Goal: Task Accomplishment & Management: Manage account settings

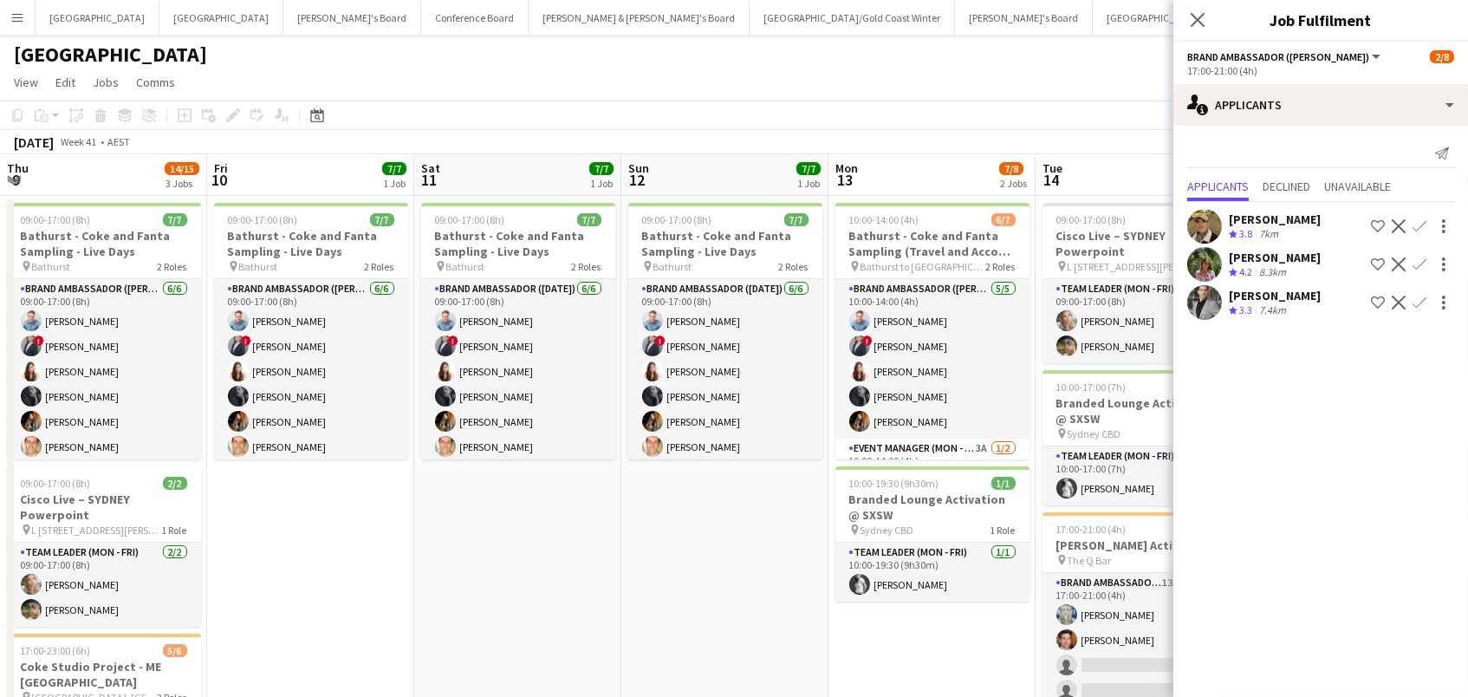
scroll to position [0, 753]
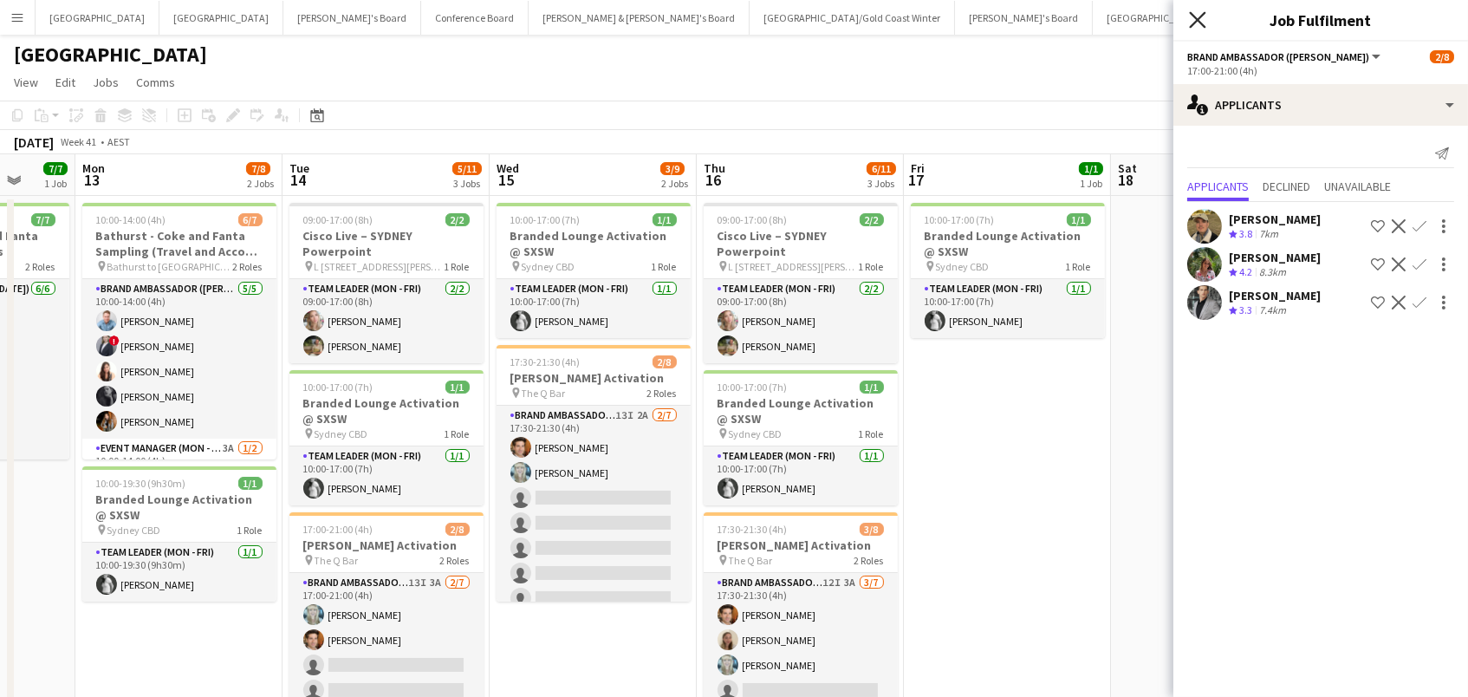
click at [1192, 14] on icon at bounding box center [1197, 19] width 16 height 16
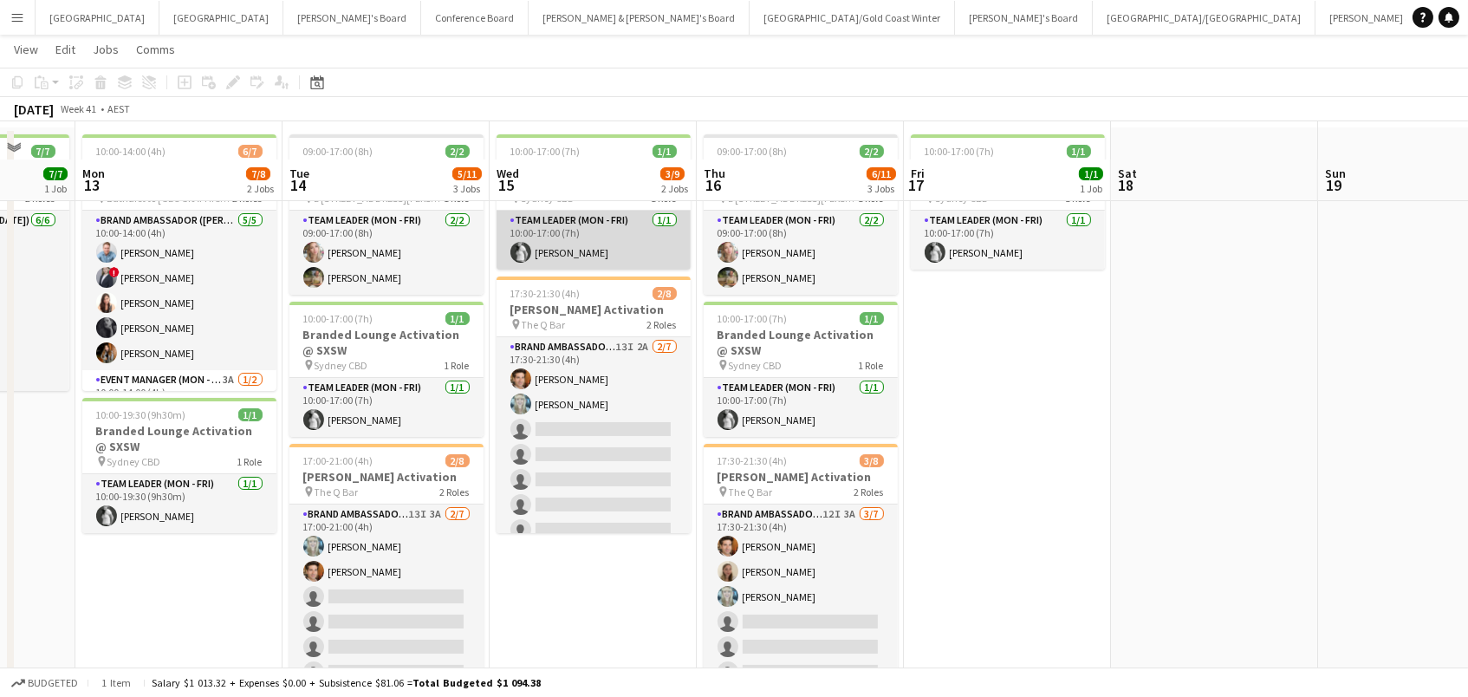
scroll to position [114, 0]
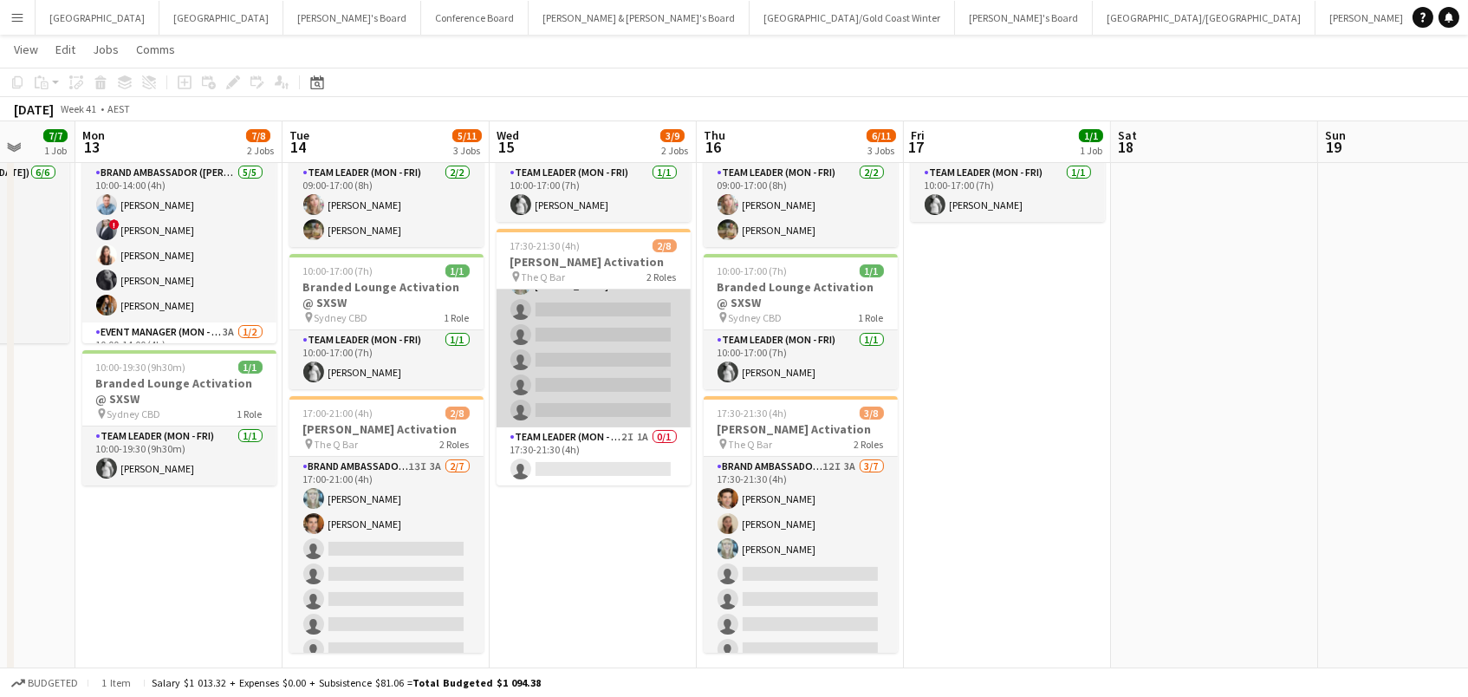
click at [599, 325] on app-card-role "Brand Ambassador (Mon - Fri) 13I 2A [DATE] 17:30-21:30 (4h) [PERSON_NAME] [PERS…" at bounding box center [594, 323] width 194 height 210
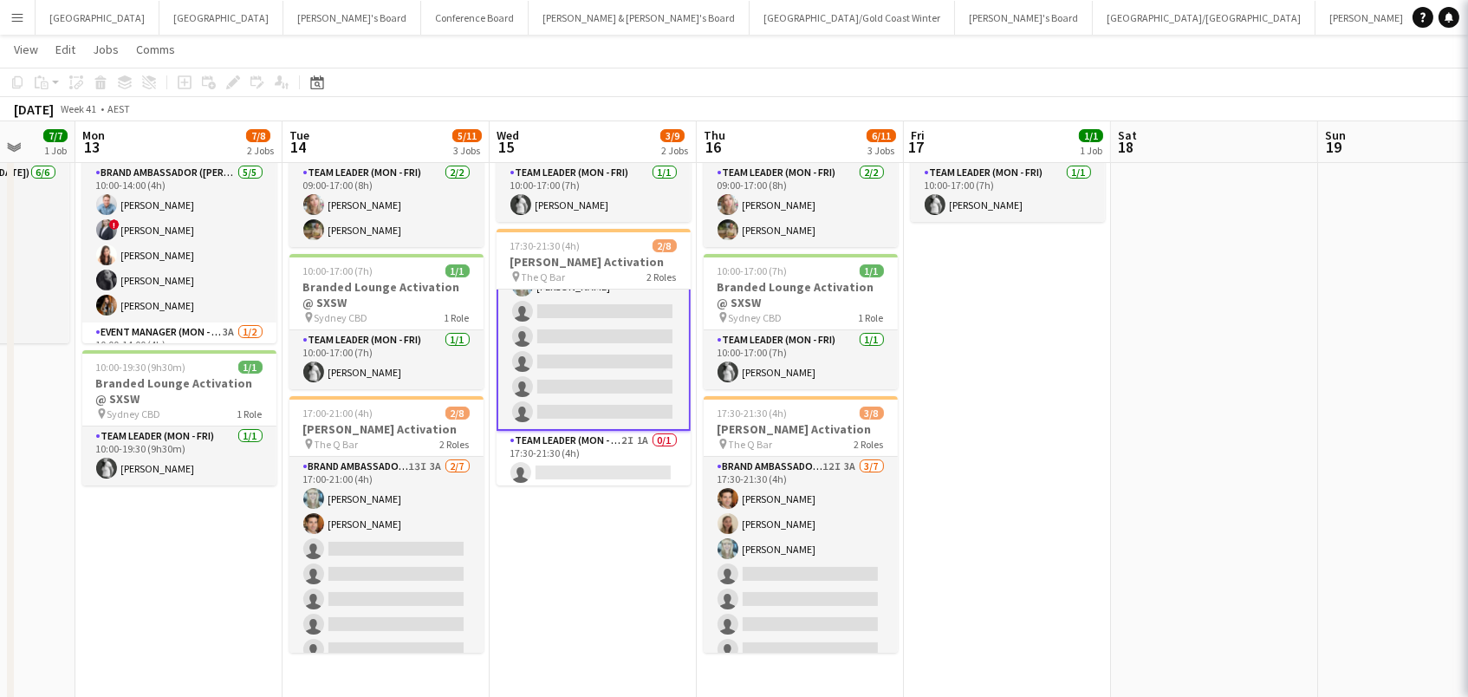
scroll to position [71, 0]
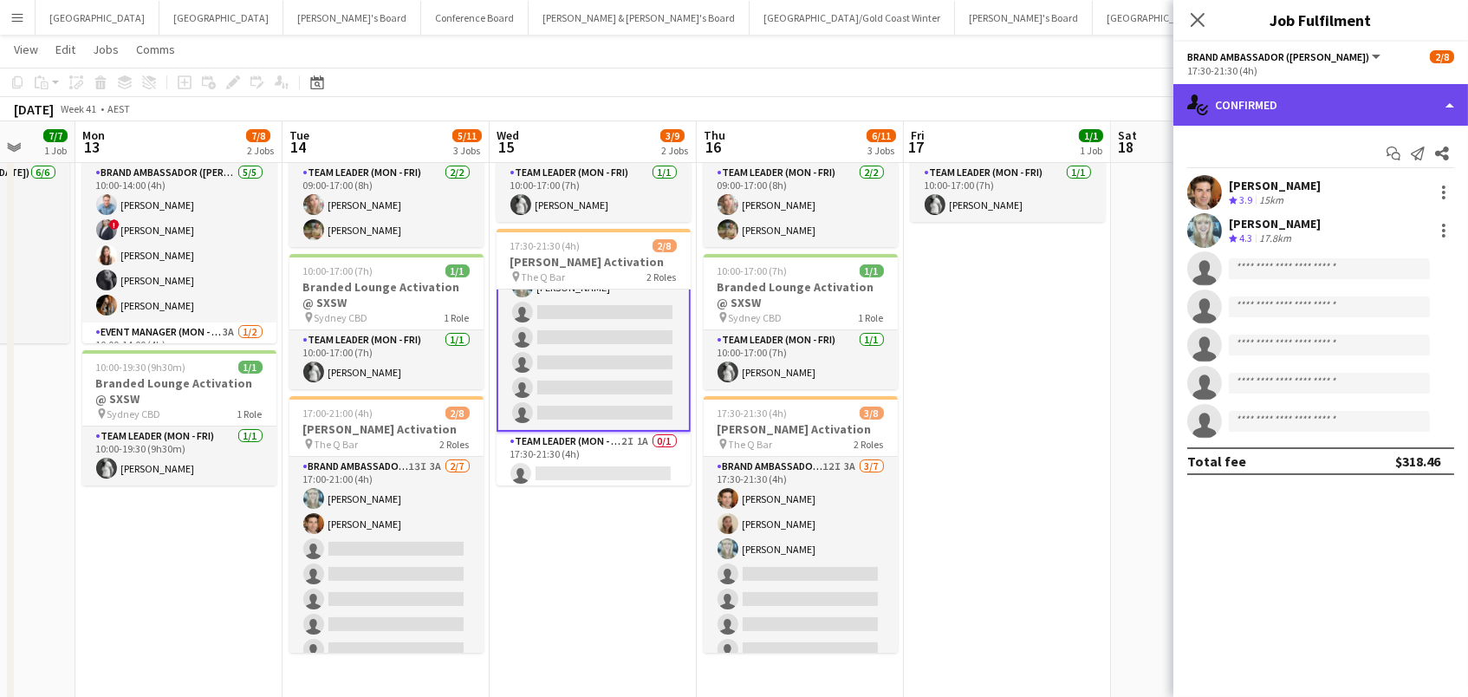
click at [1302, 117] on div "single-neutral-actions-check-2 Confirmed" at bounding box center [1320, 105] width 295 height 42
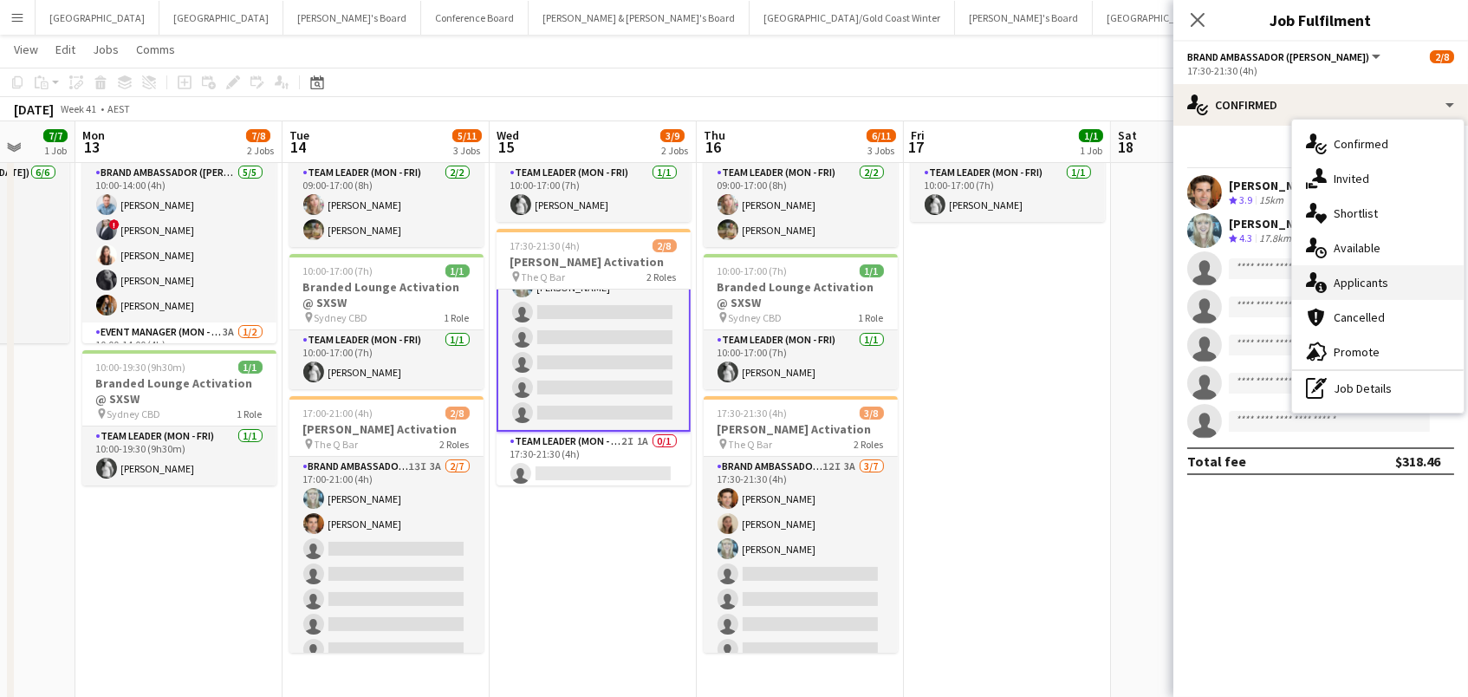
click at [1354, 286] on span "Applicants" at bounding box center [1361, 283] width 55 height 16
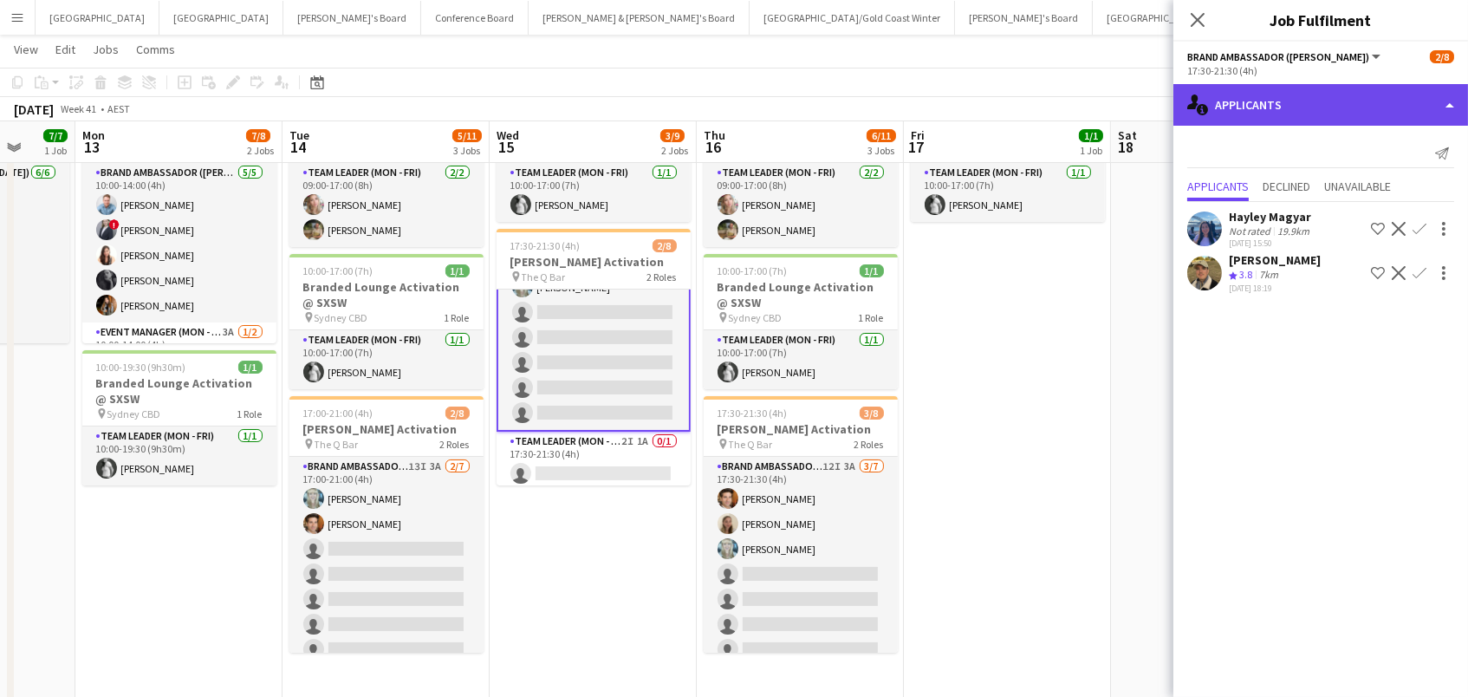
click at [1260, 108] on div "single-neutral-actions-information Applicants" at bounding box center [1320, 105] width 295 height 42
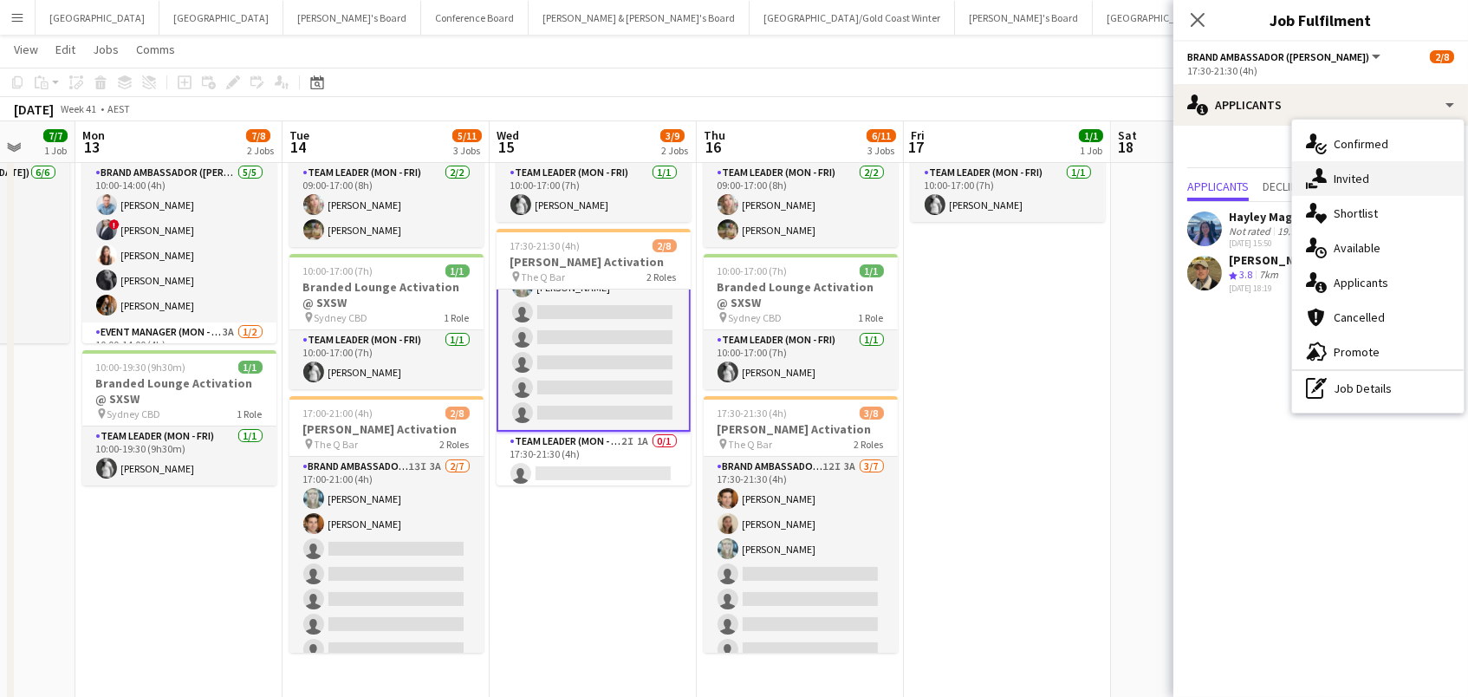
click at [1332, 178] on div "single-neutral-actions-share-1 Invited" at bounding box center [1378, 178] width 172 height 35
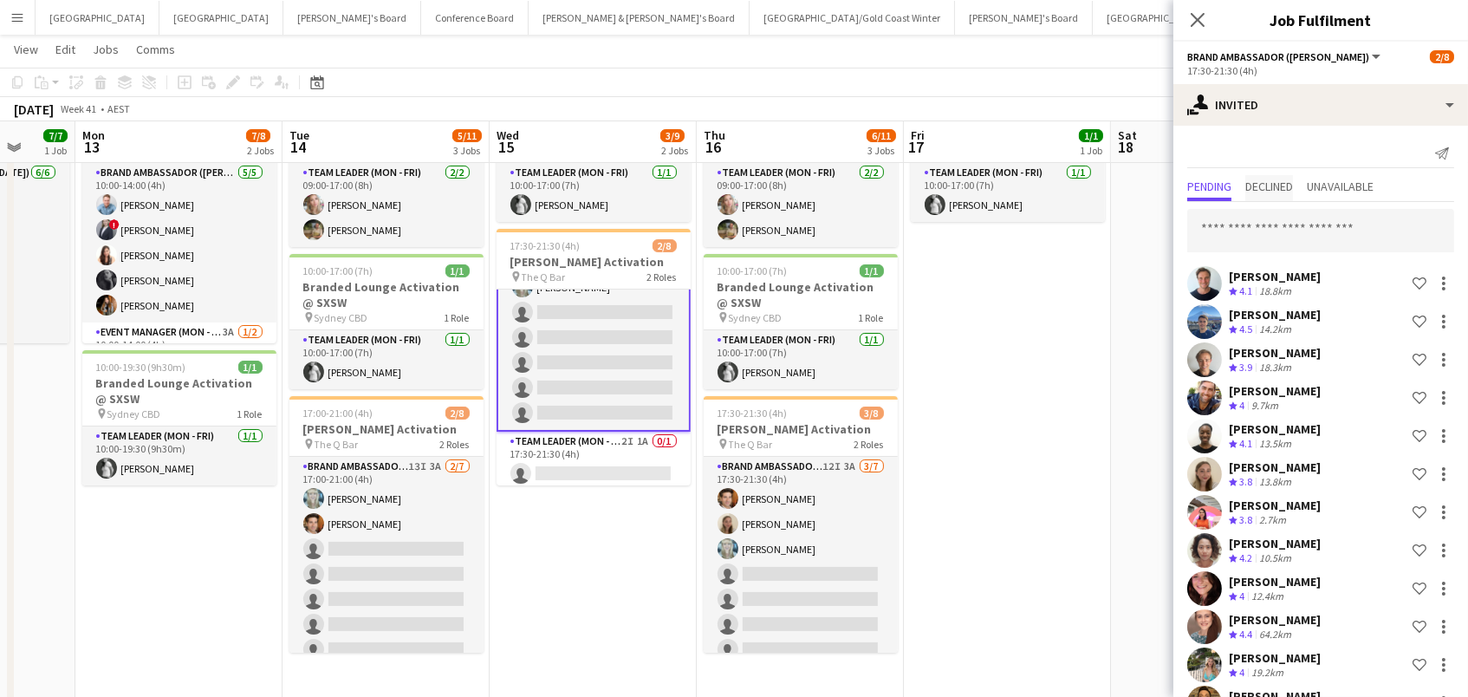
scroll to position [-1, 0]
click at [1279, 185] on span "Declined" at bounding box center [1269, 186] width 48 height 12
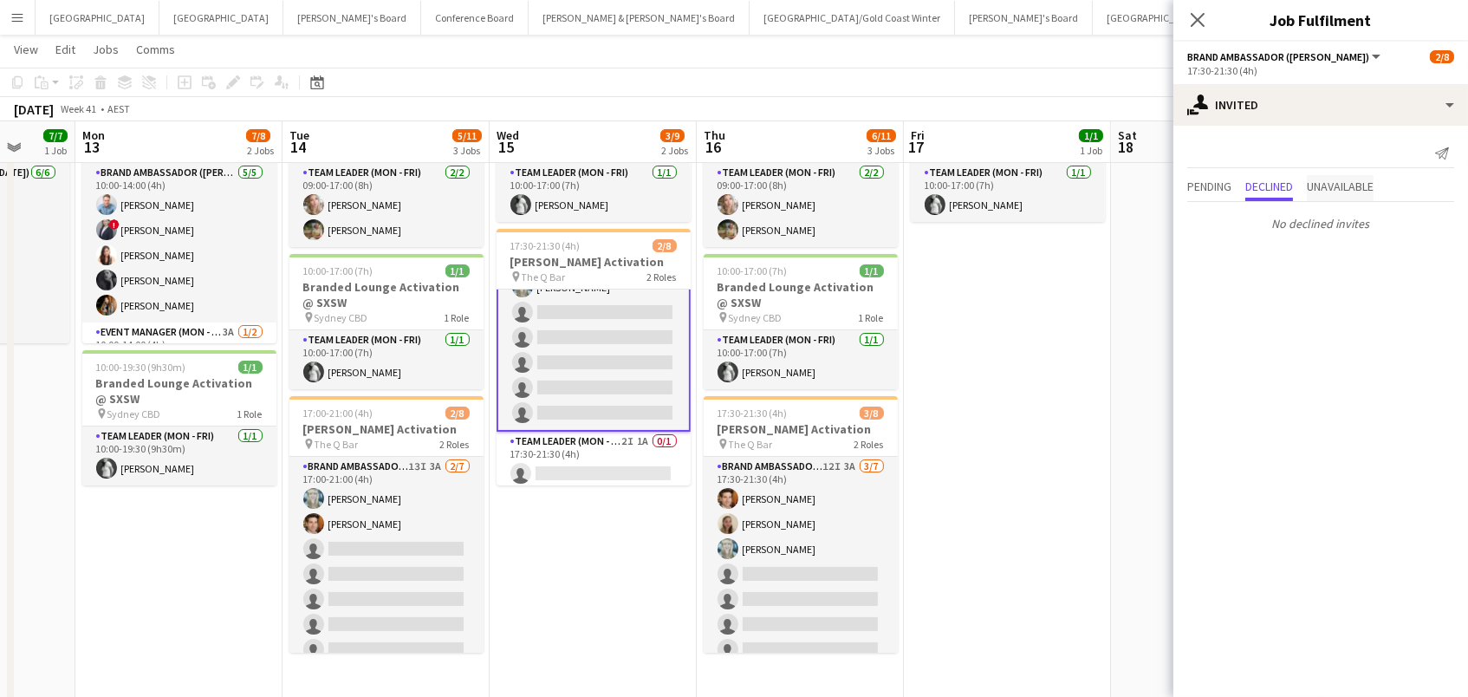
click at [1336, 180] on span "Unavailable" at bounding box center [1340, 186] width 67 height 12
click at [1225, 183] on span "Pending" at bounding box center [1209, 186] width 44 height 12
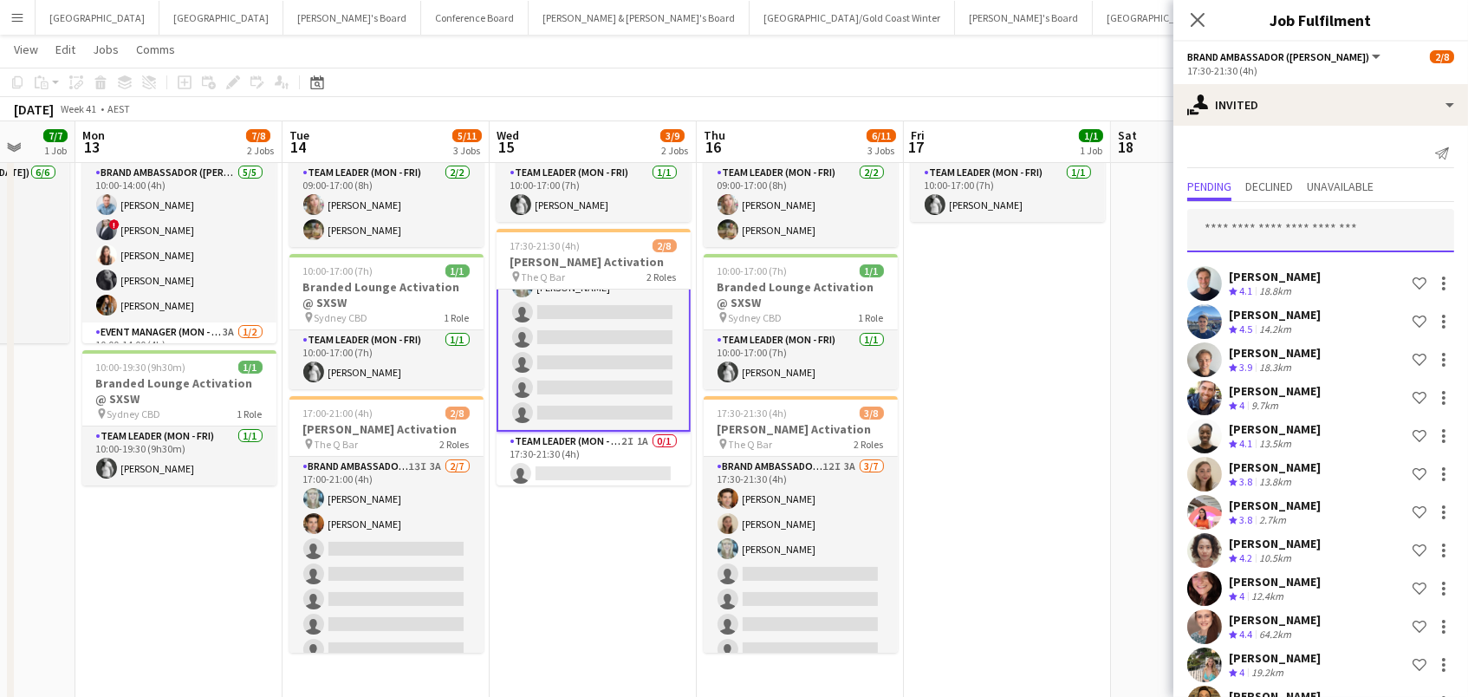
click at [1244, 230] on input "text" at bounding box center [1320, 230] width 267 height 43
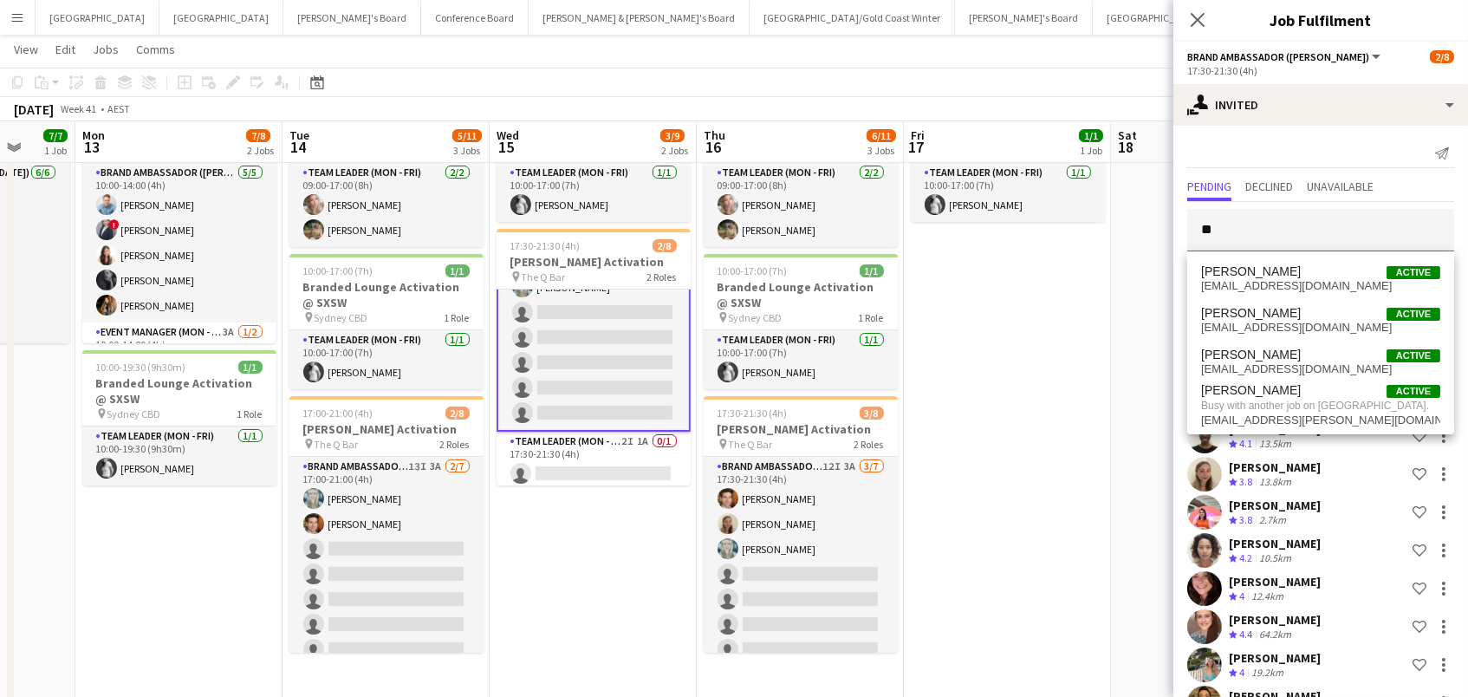
type input "*"
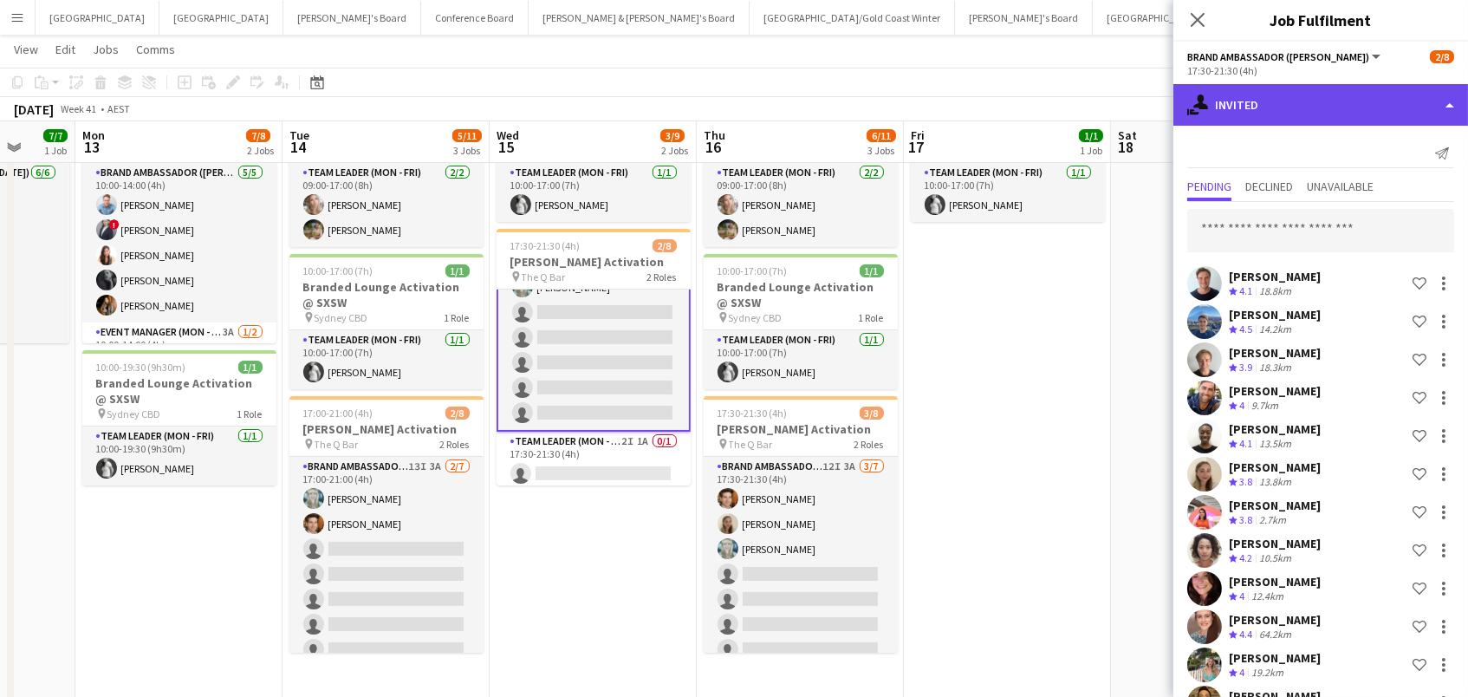
click at [1289, 120] on div "single-neutral-actions-share-1 Invited" at bounding box center [1320, 105] width 295 height 42
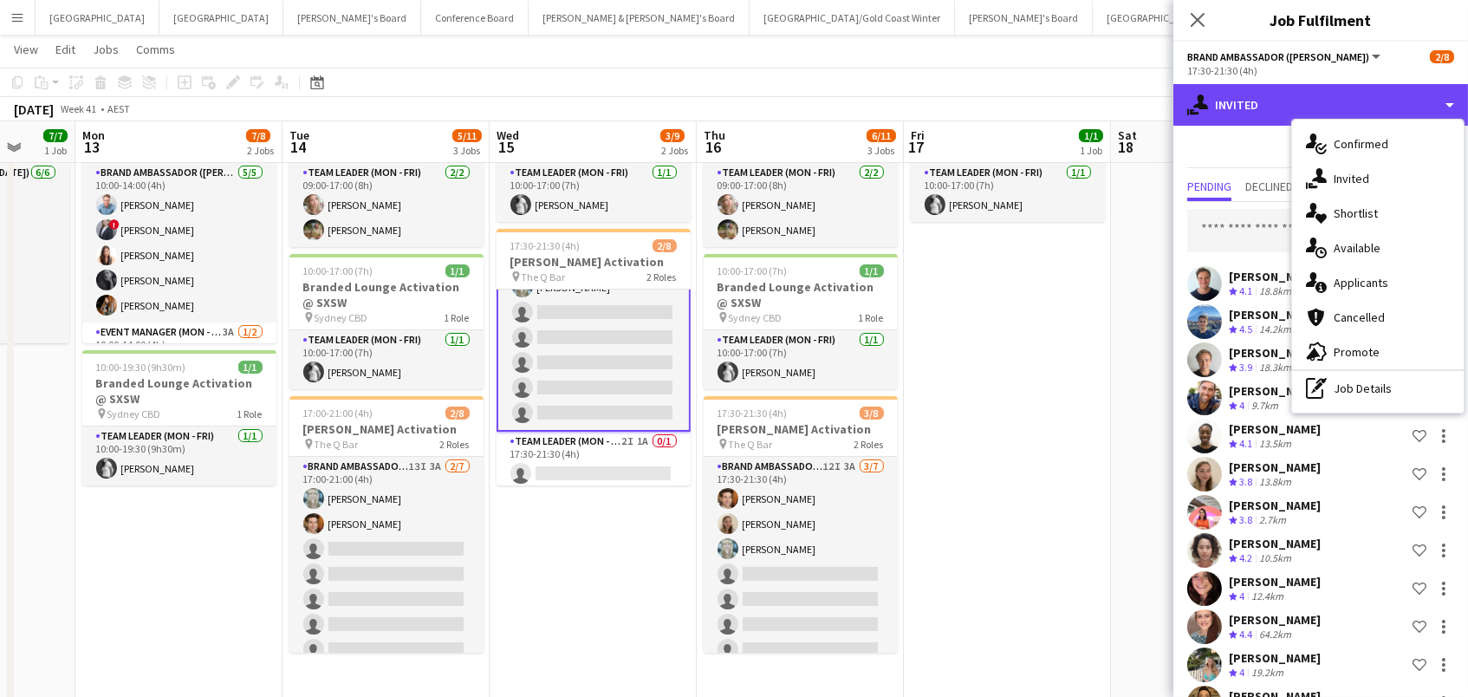
scroll to position [3, 0]
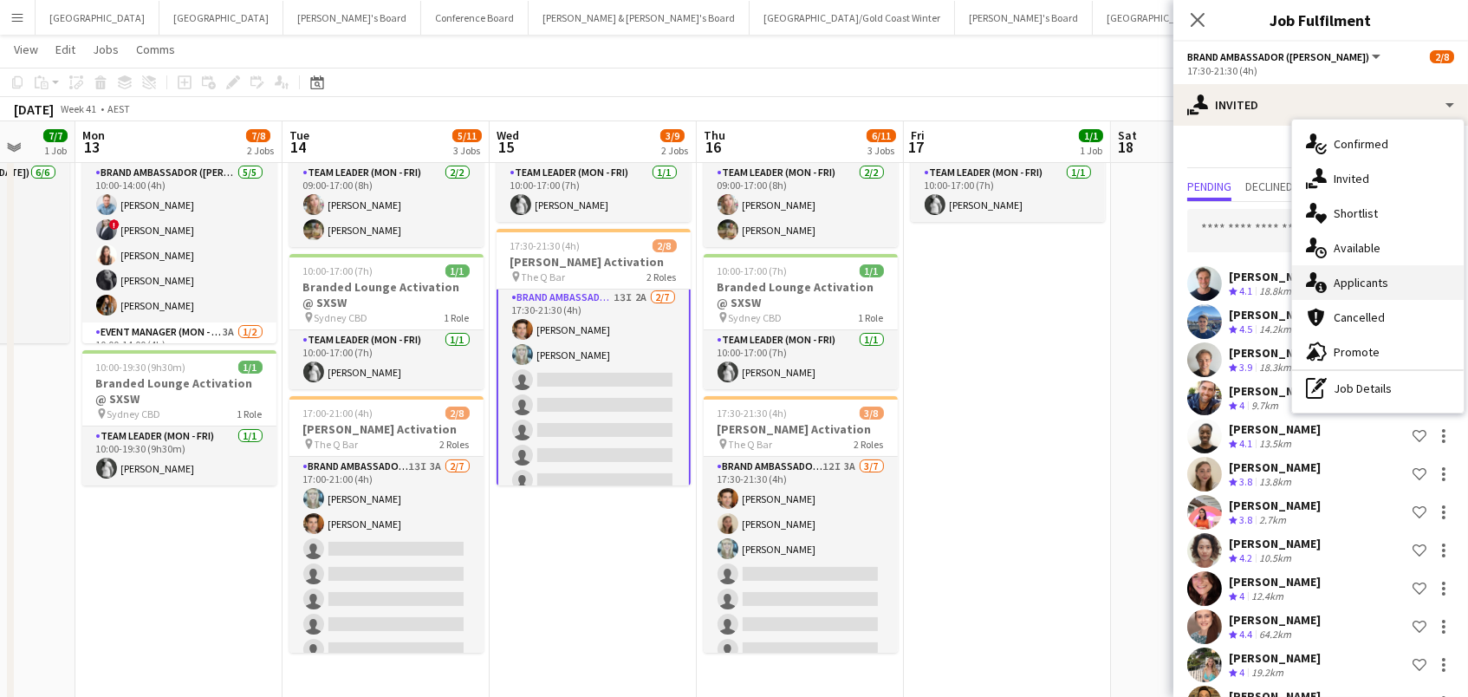
click at [1372, 285] on span "Applicants" at bounding box center [1361, 283] width 55 height 16
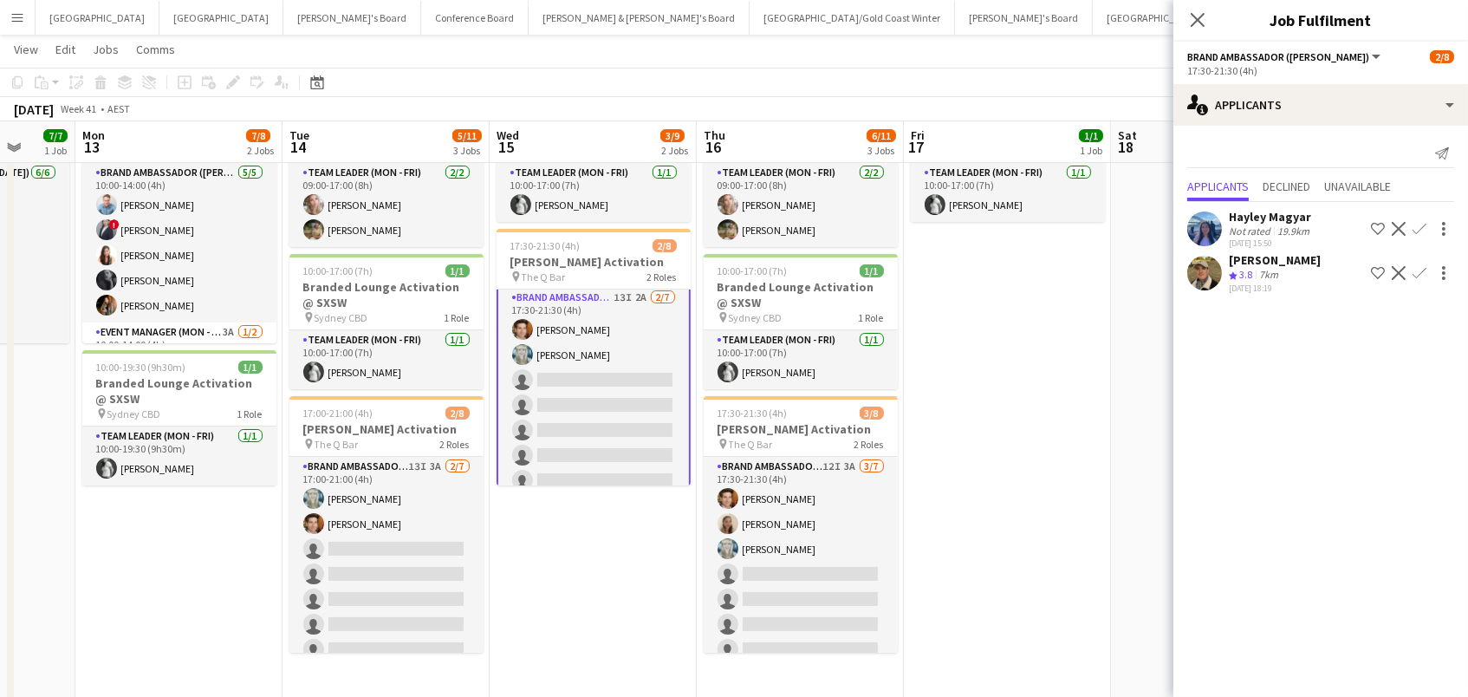
click at [1419, 273] on app-icon "Confirm" at bounding box center [1420, 273] width 14 height 14
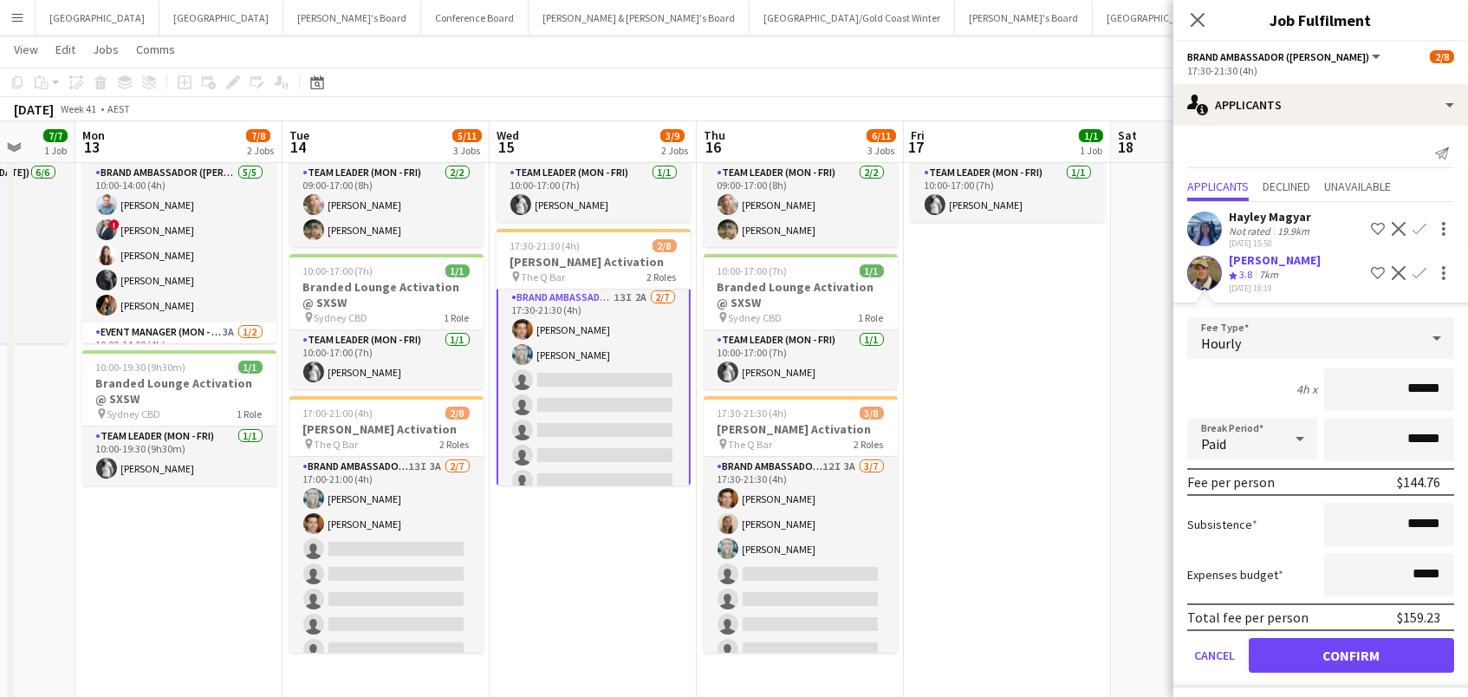
click at [1351, 649] on button "Confirm" at bounding box center [1351, 655] width 205 height 35
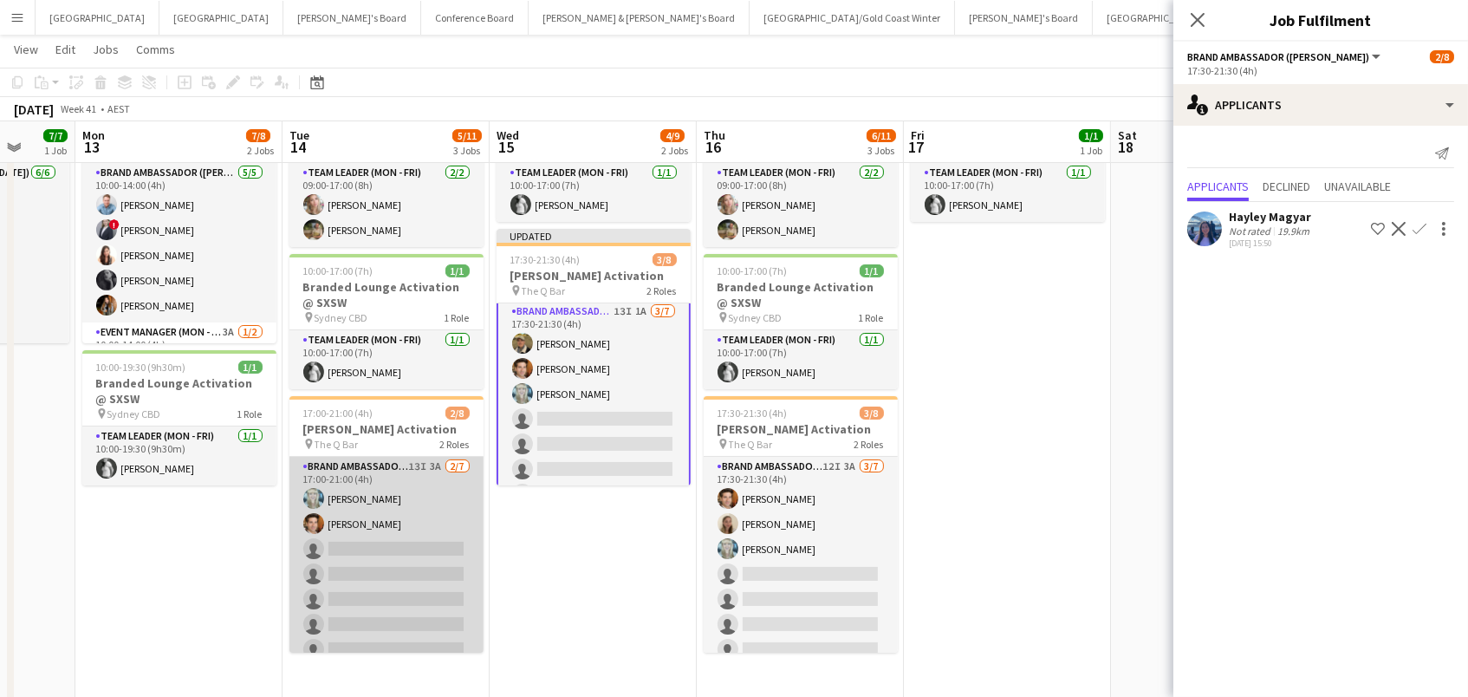
click at [406, 578] on app-card-role "Brand Ambassador (Mon - Fri) 13I 3A [DATE] 17:00-21:00 (4h) [PERSON_NAME] [PERS…" at bounding box center [386, 562] width 194 height 210
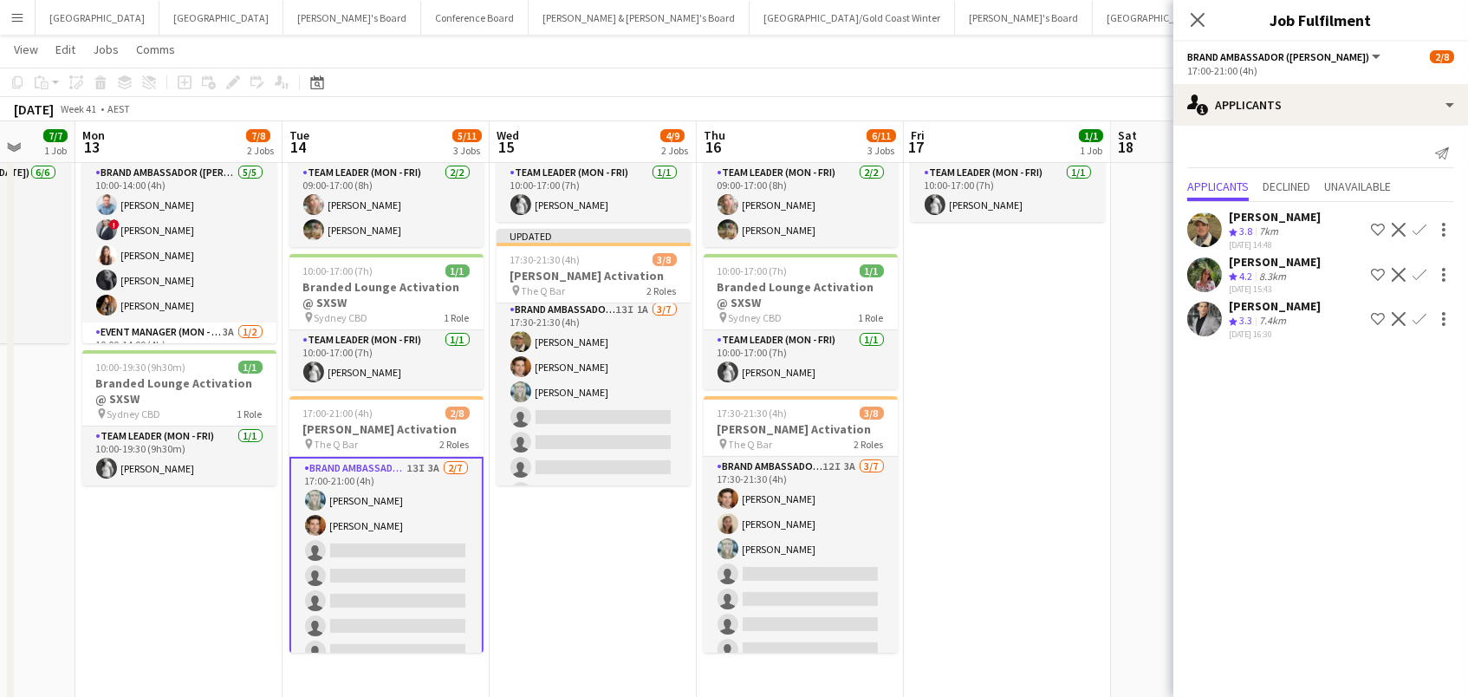
click at [1417, 276] on app-icon "Confirm" at bounding box center [1420, 275] width 14 height 14
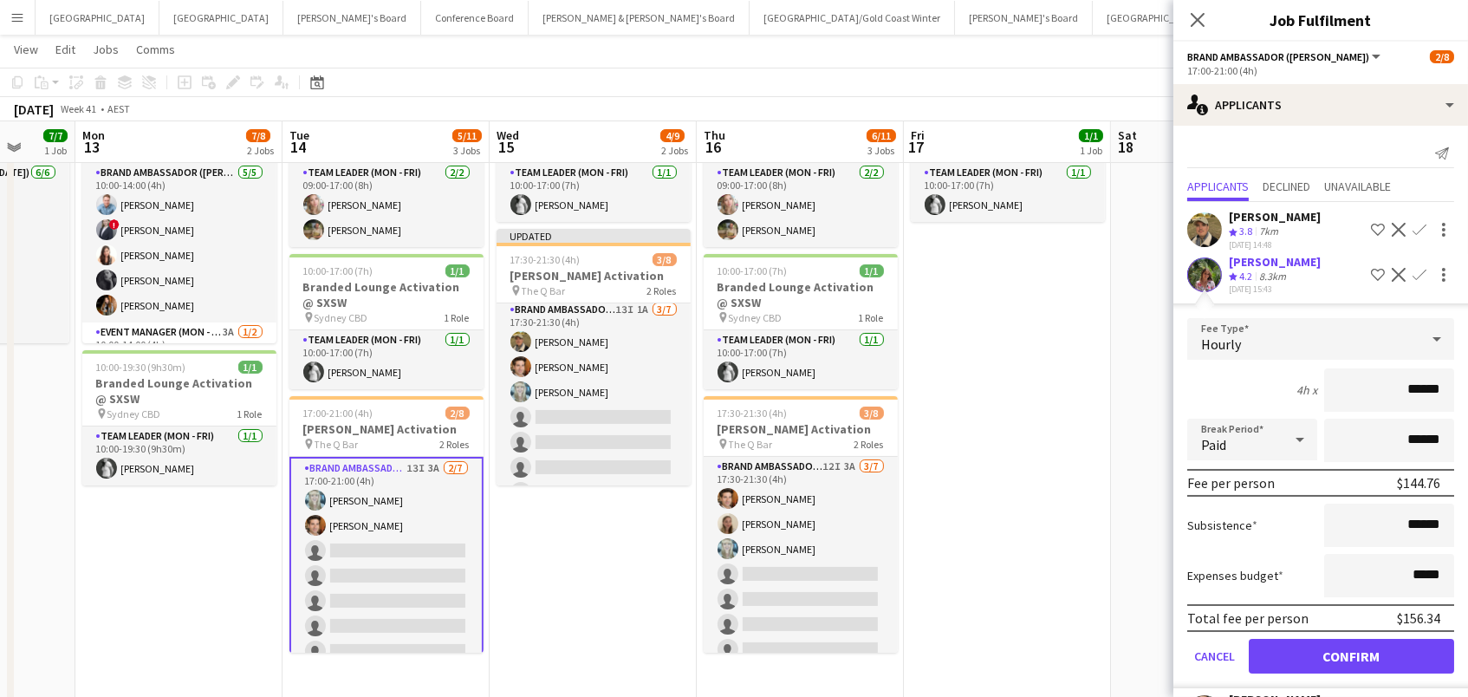
click at [1351, 665] on button "Confirm" at bounding box center [1351, 656] width 205 height 35
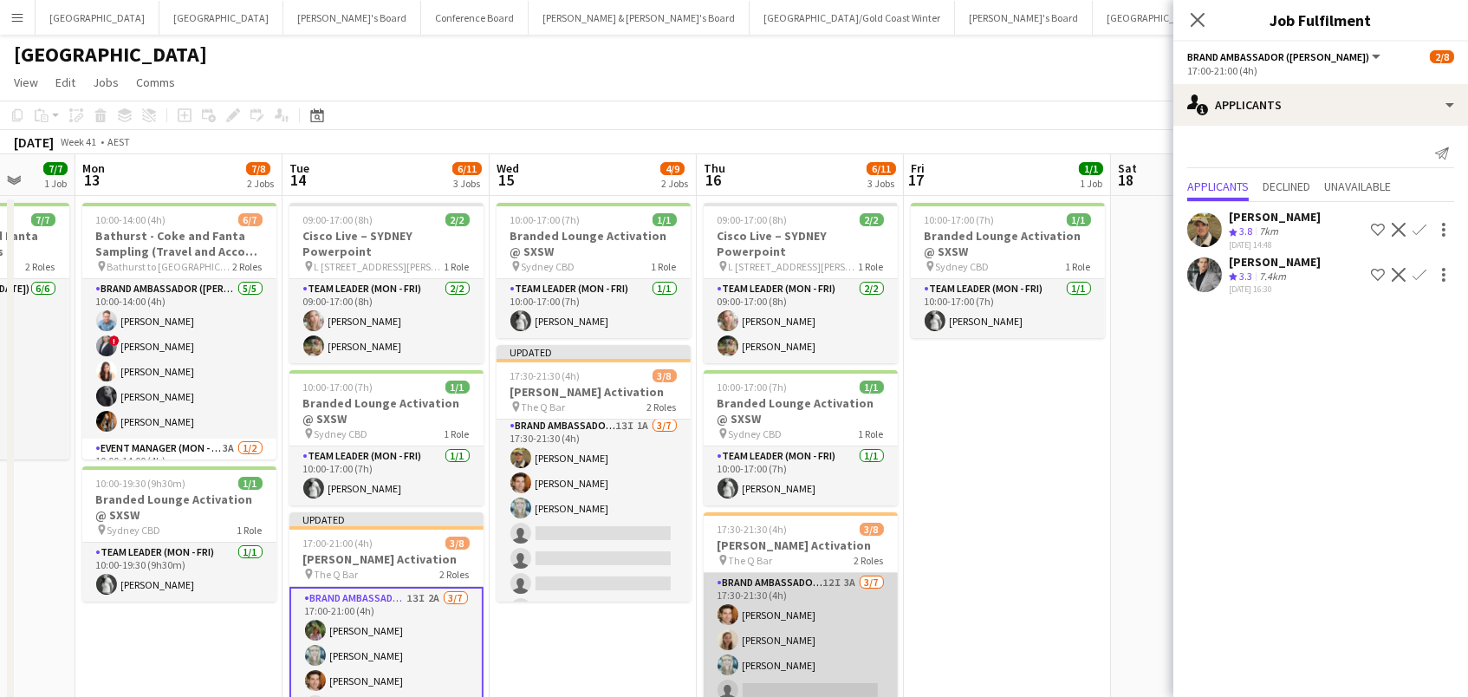
click at [789, 611] on app-card-role "Brand Ambassador (Mon - Fri) 12I 3A [DATE] 17:30-21:30 (4h) [PERSON_NAME] [PERS…" at bounding box center [801, 678] width 194 height 210
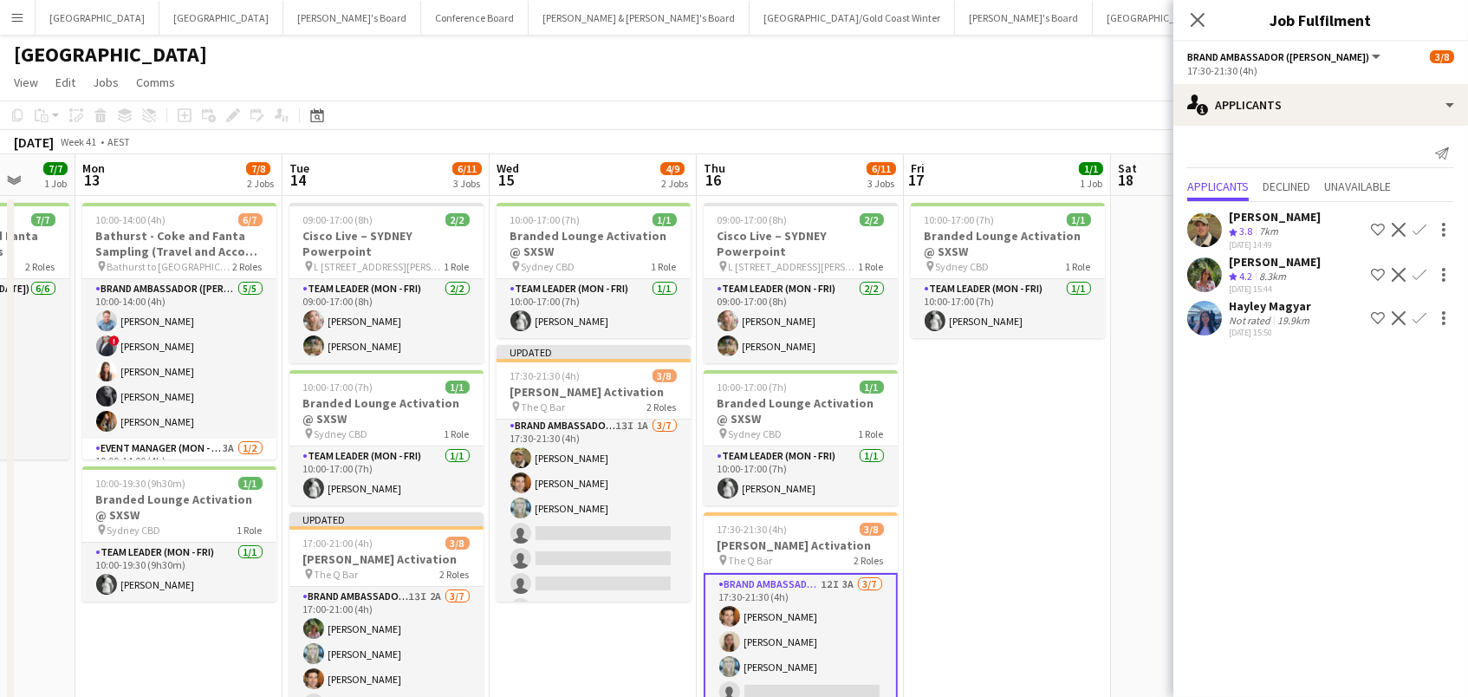
click at [1419, 273] on app-icon "Confirm" at bounding box center [1420, 275] width 14 height 14
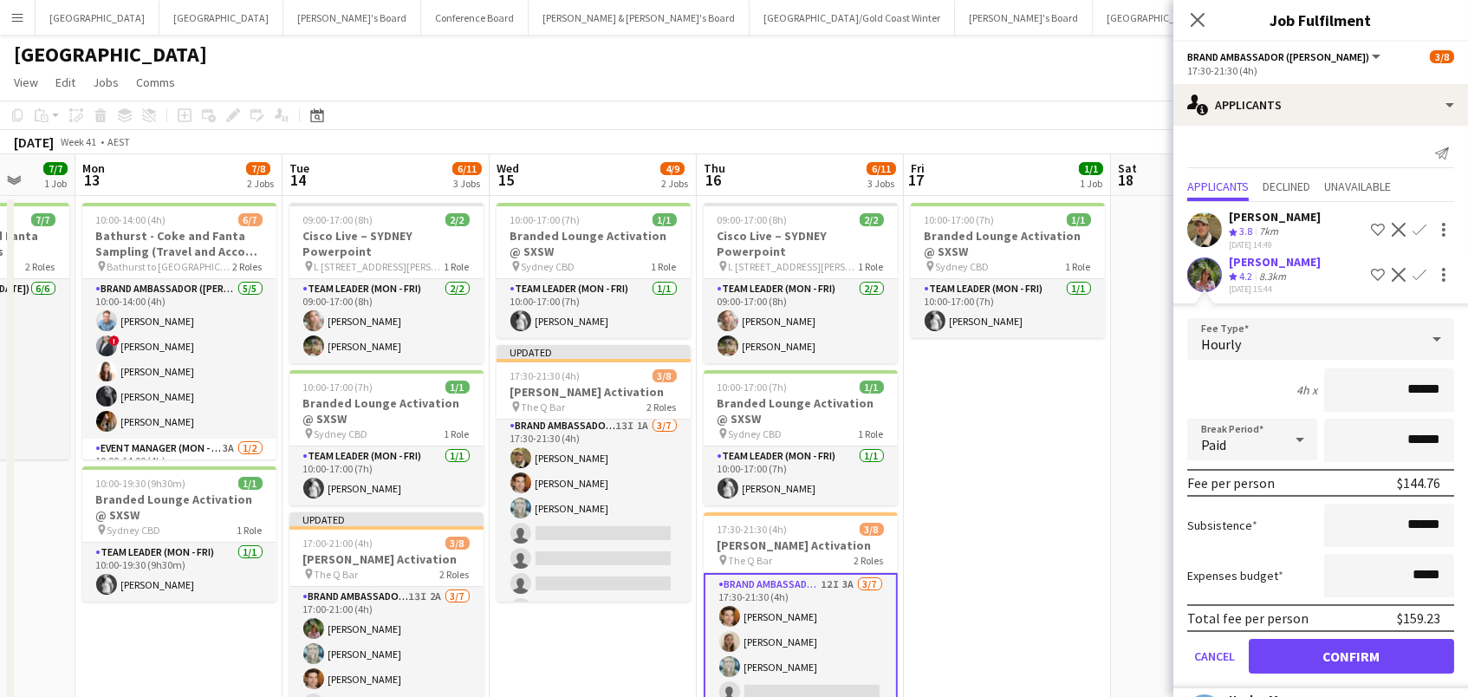
click at [1351, 665] on button "Confirm" at bounding box center [1351, 656] width 205 height 35
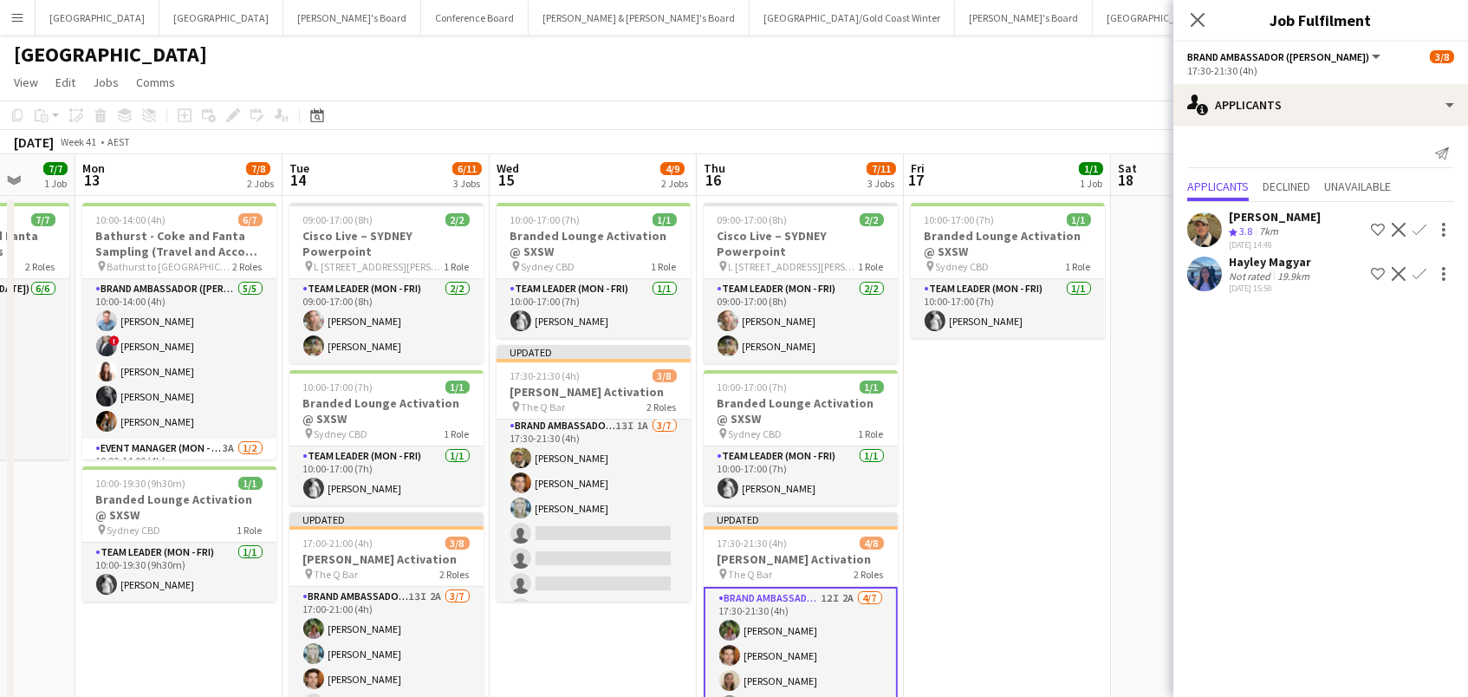
click at [1416, 223] on app-icon "Confirm" at bounding box center [1420, 230] width 14 height 14
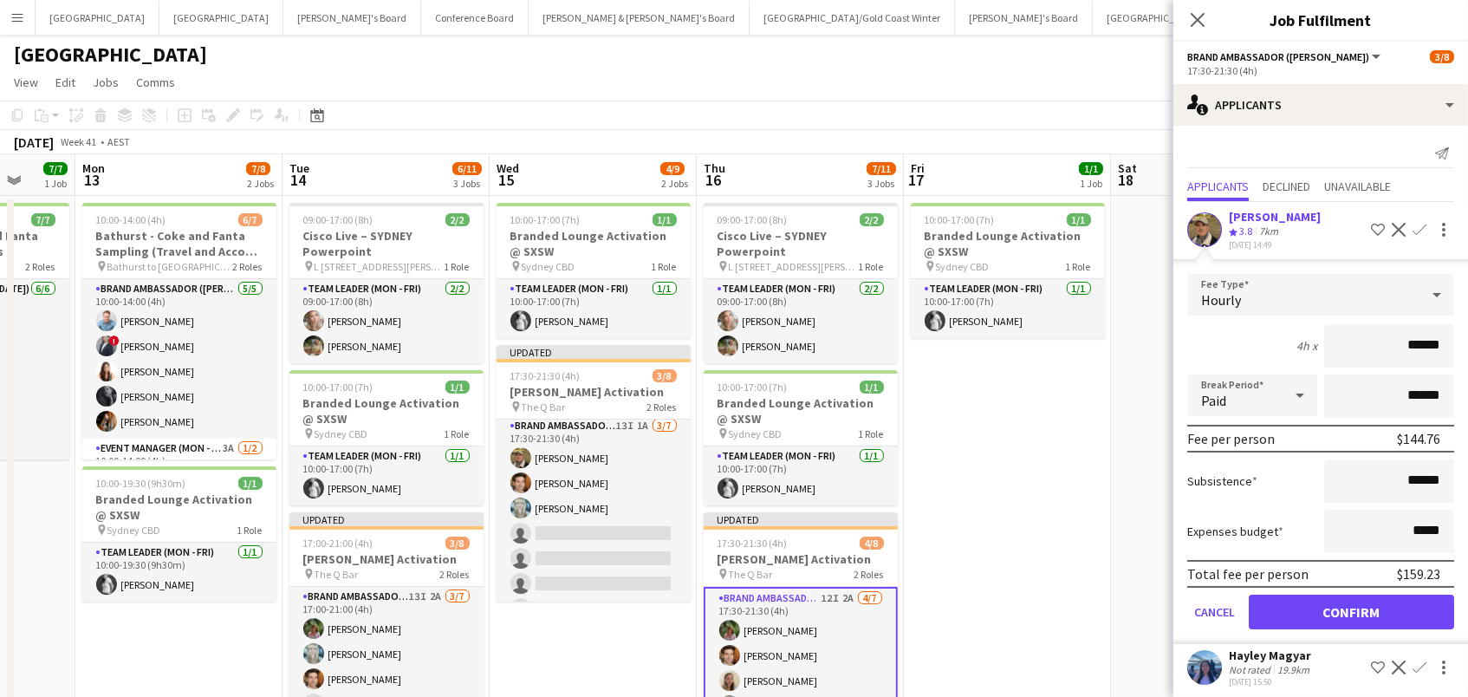
click at [1351, 607] on button "Confirm" at bounding box center [1351, 611] width 205 height 35
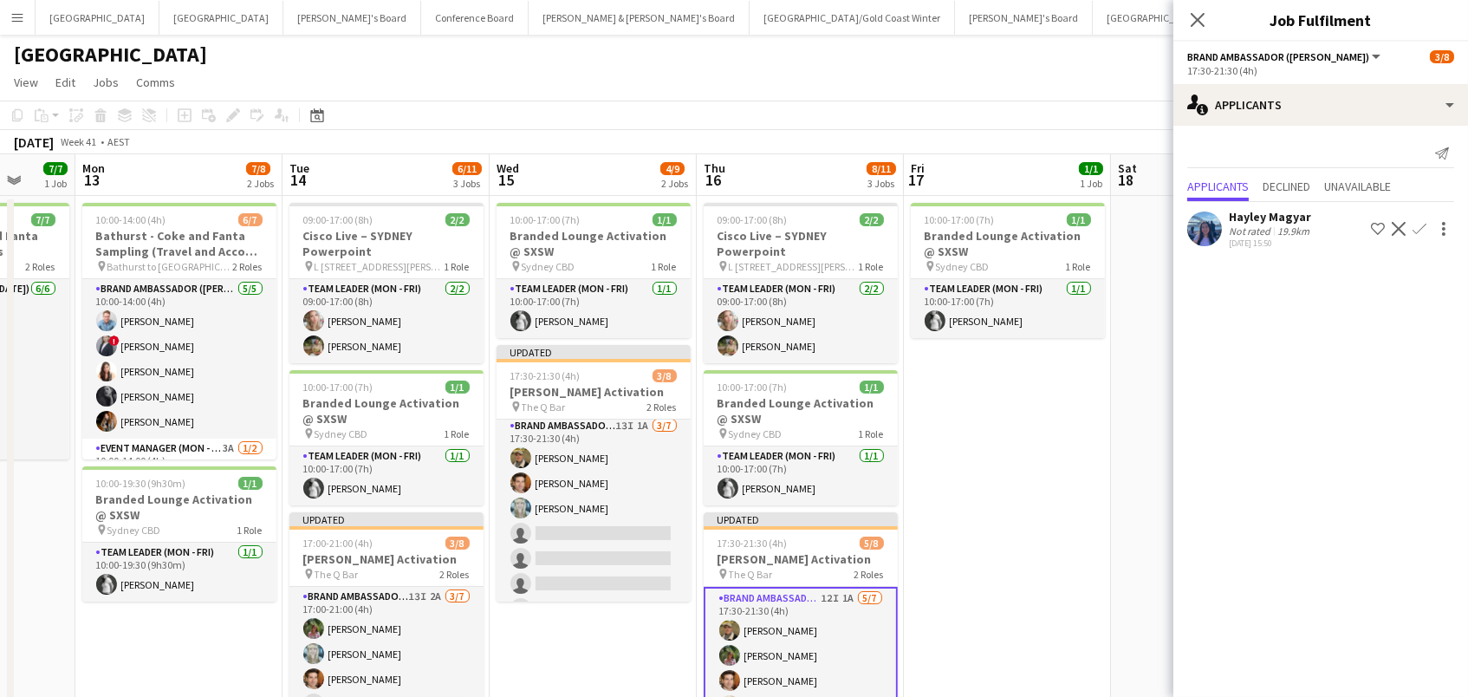
click at [1030, 584] on app-date-cell "10:00-17:00 (7h) 1/1 Branded Lounge Activation @ SXSW pin Sydney CBD 1 Role Tea…" at bounding box center [1007, 561] width 207 height 731
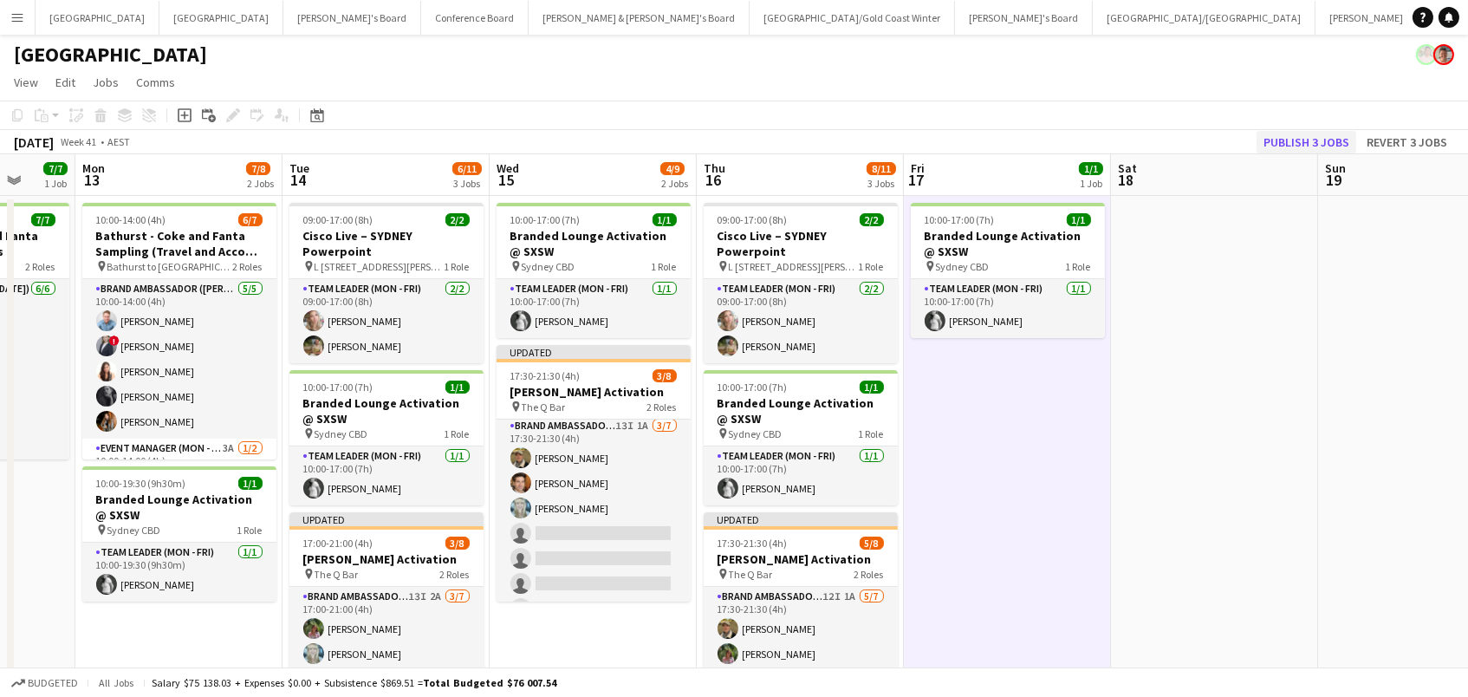
click at [1306, 131] on button "Publish 3 jobs" at bounding box center [1307, 142] width 100 height 23
